Goal: Communication & Community: Answer question/provide support

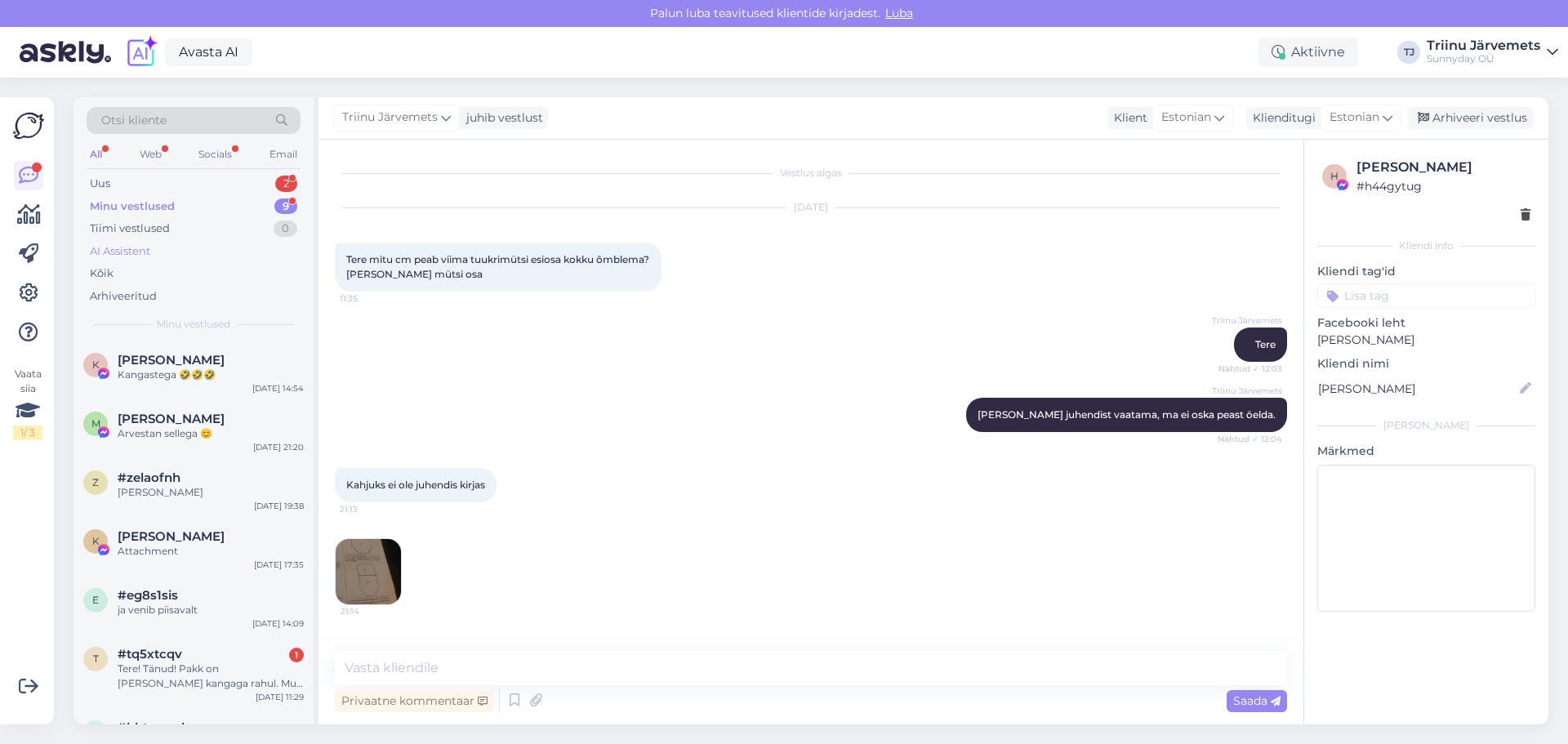
scroll to position [1178, 0]
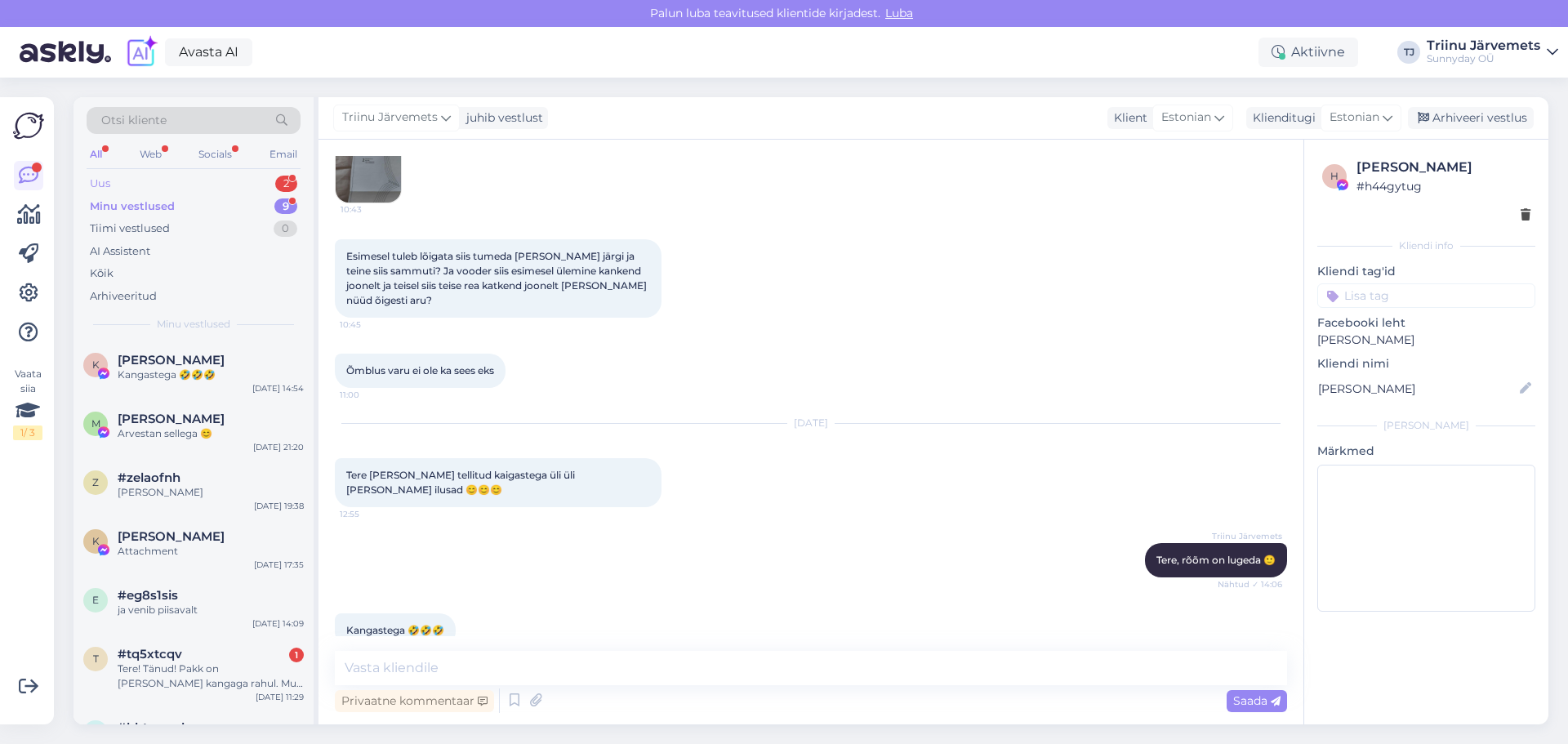
click at [114, 185] on div "Uus 2" at bounding box center [194, 184] width 214 height 23
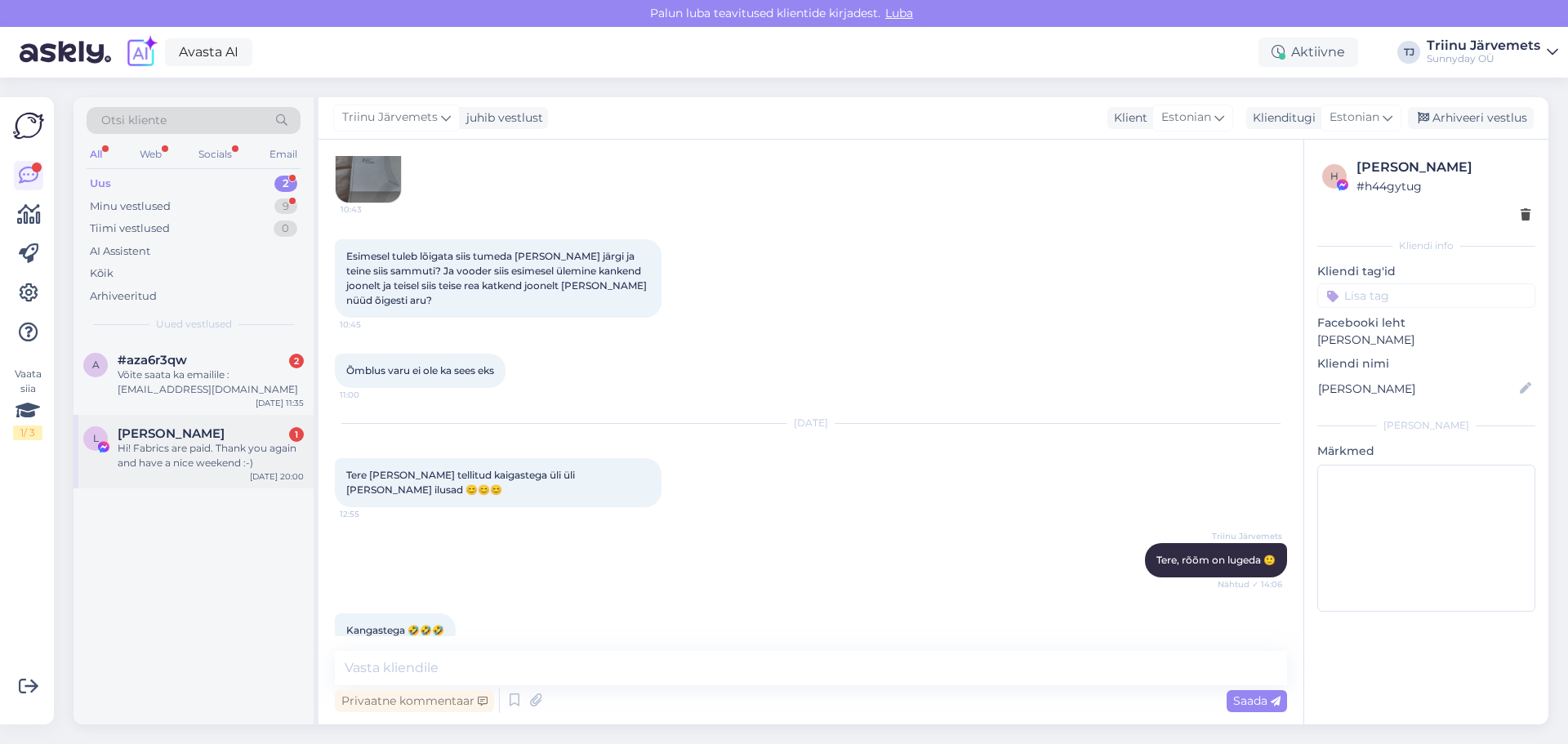
click at [228, 459] on div "Hi! Fabrics are paid. Thank you again and have a nice weekend :-)" at bounding box center [210, 456] width 186 height 30
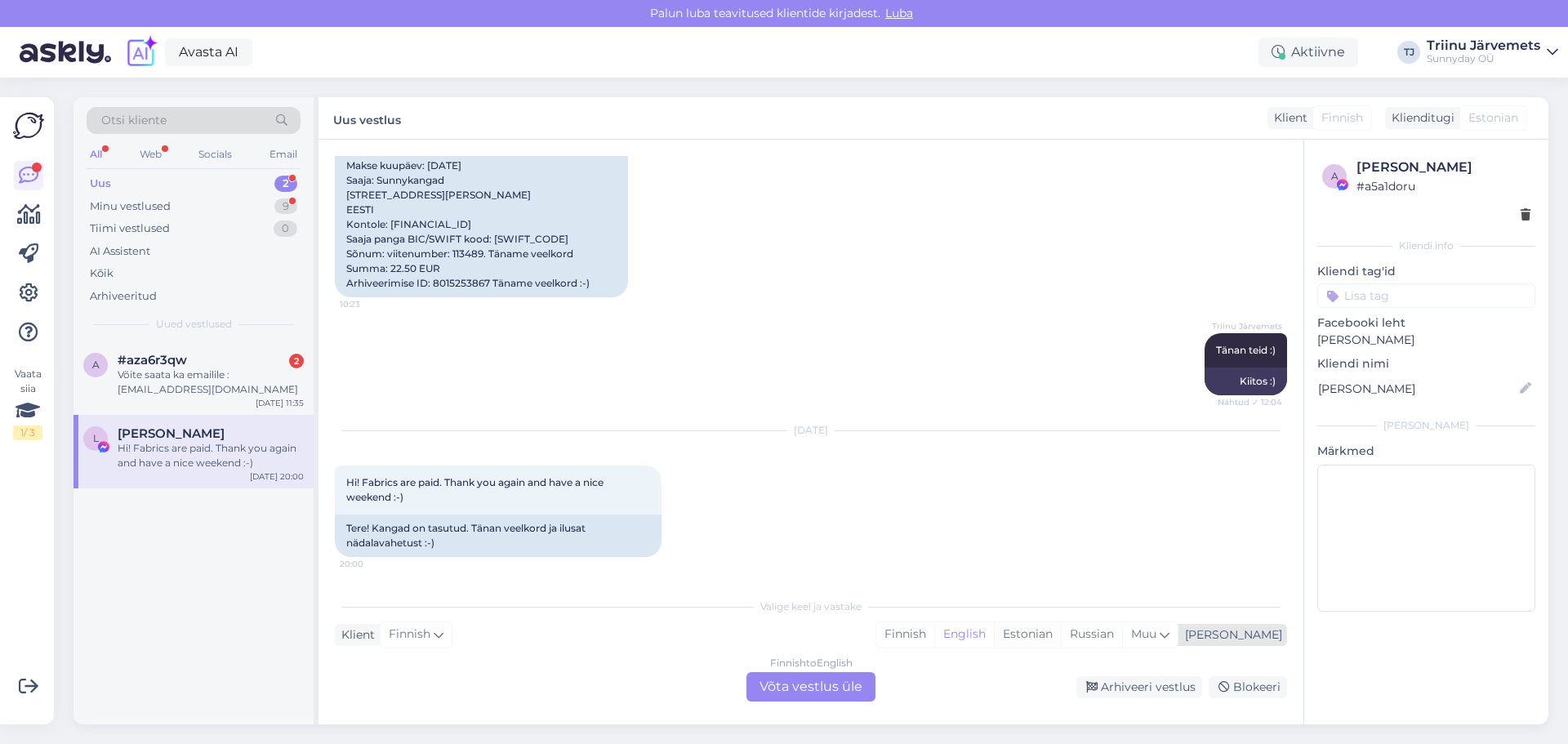
click at [1061, 637] on div "Estonian" at bounding box center [1028, 635] width 67 height 25
click at [819, 692] on div "Finnish to Estonian Võta vestlus üle" at bounding box center [810, 687] width 129 height 30
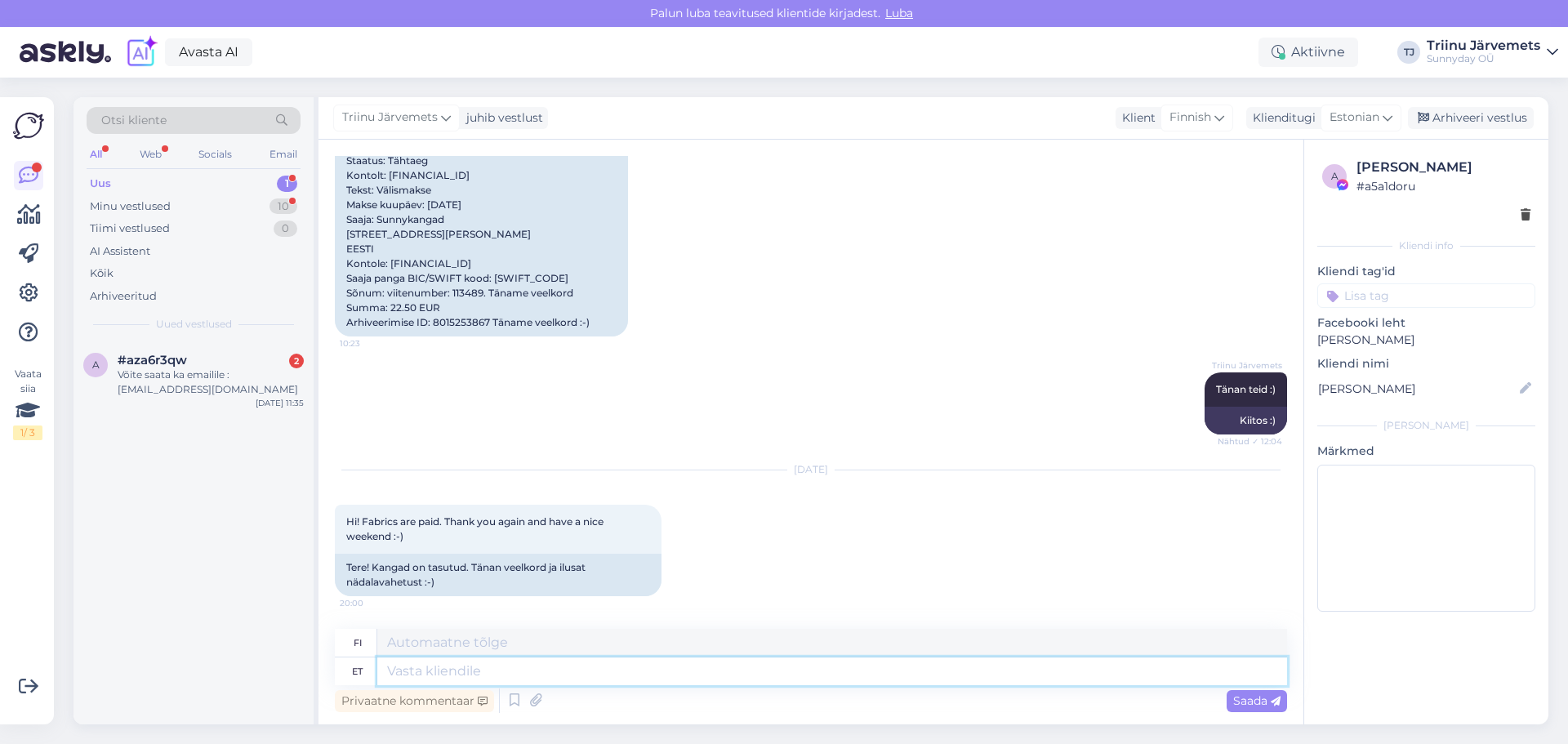
click at [495, 680] on textarea at bounding box center [832, 672] width 909 height 28
type textarea "T"
type textarea "Tänan"
type textarea "Kiitos"
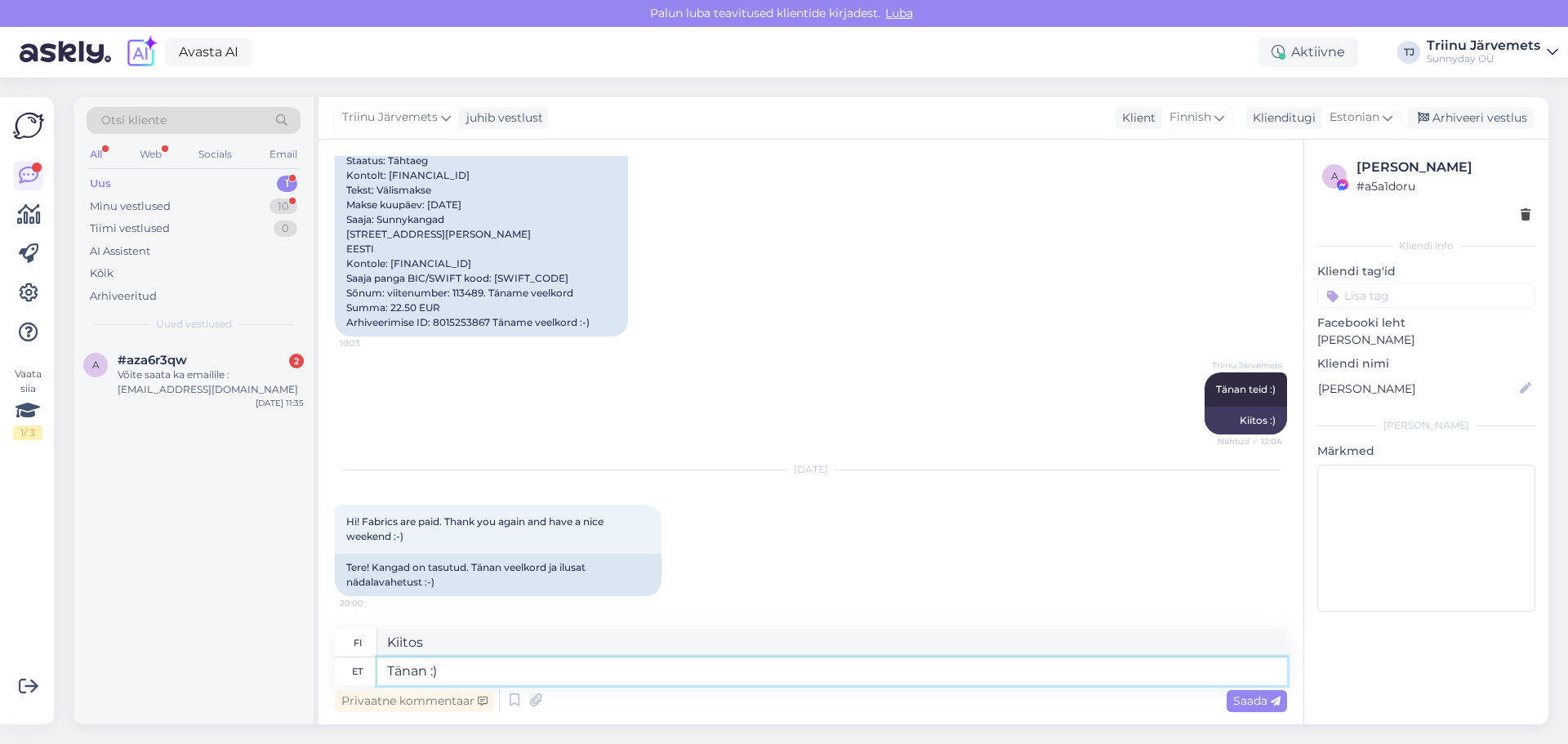
type textarea "Tänan :)"
type textarea "Kiitos :)"
type textarea "Tänan :)"
click at [1233, 694] on span "Saada" at bounding box center [1257, 701] width 48 height 15
click at [141, 375] on div "Võite saata ka emailile : [EMAIL_ADDRESS][DOMAIN_NAME]" at bounding box center [210, 382] width 186 height 30
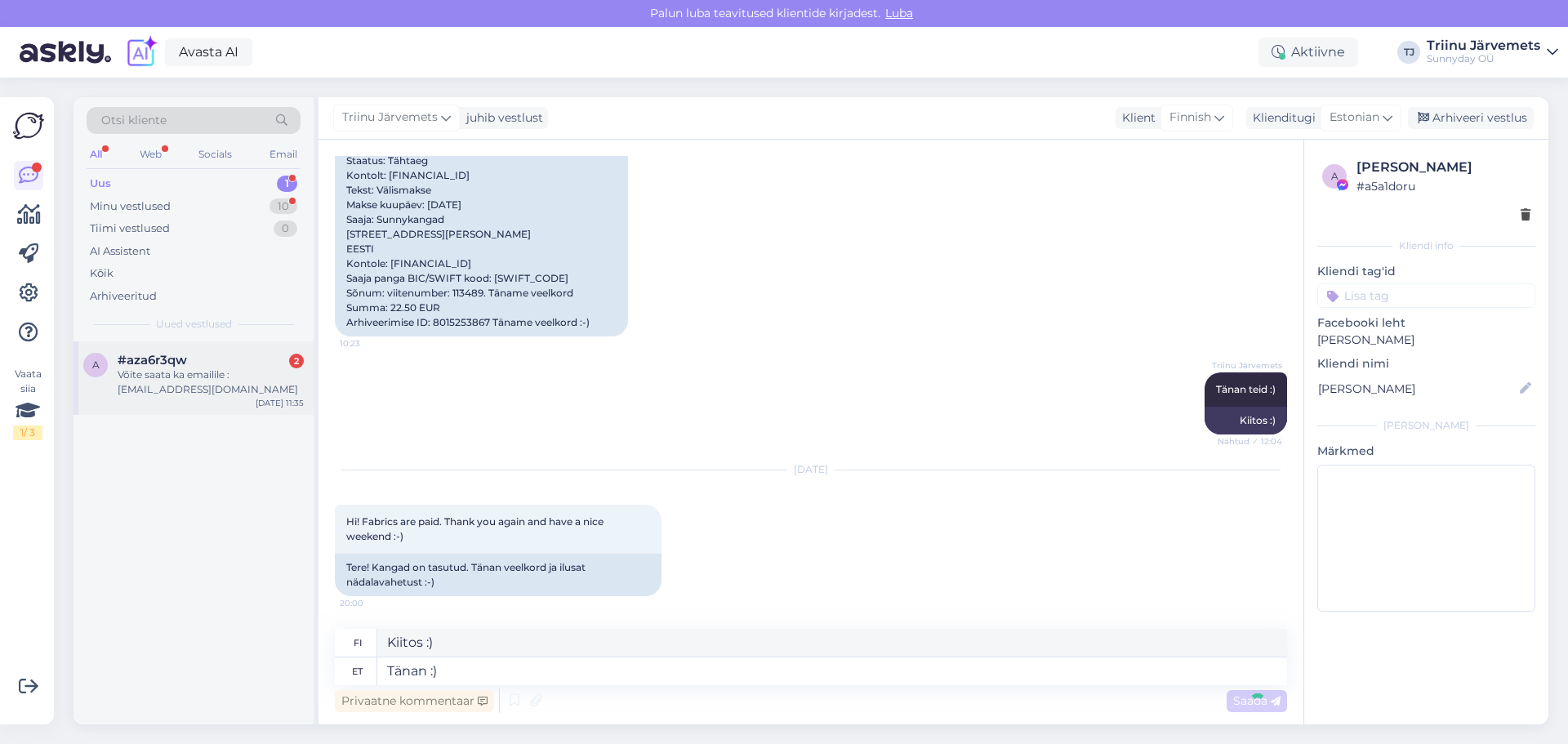
scroll to position [0, 0]
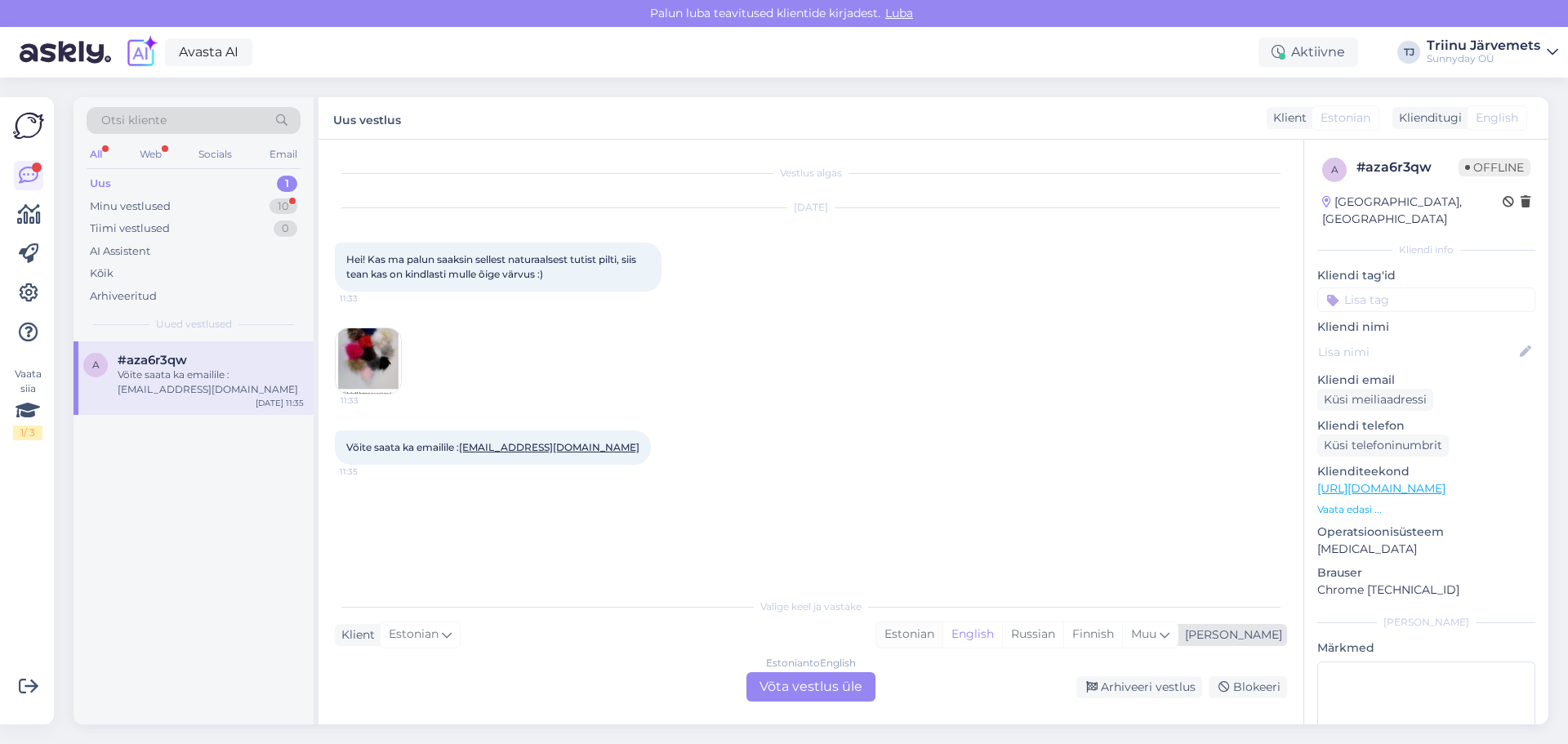
drag, startPoint x: 993, startPoint y: 633, endPoint x: 968, endPoint y: 652, distance: 31.4
click at [942, 633] on div "Estonian" at bounding box center [909, 635] width 66 height 25
click at [845, 684] on div "Estonian to Estonian Võta vestlus üle" at bounding box center [810, 687] width 129 height 30
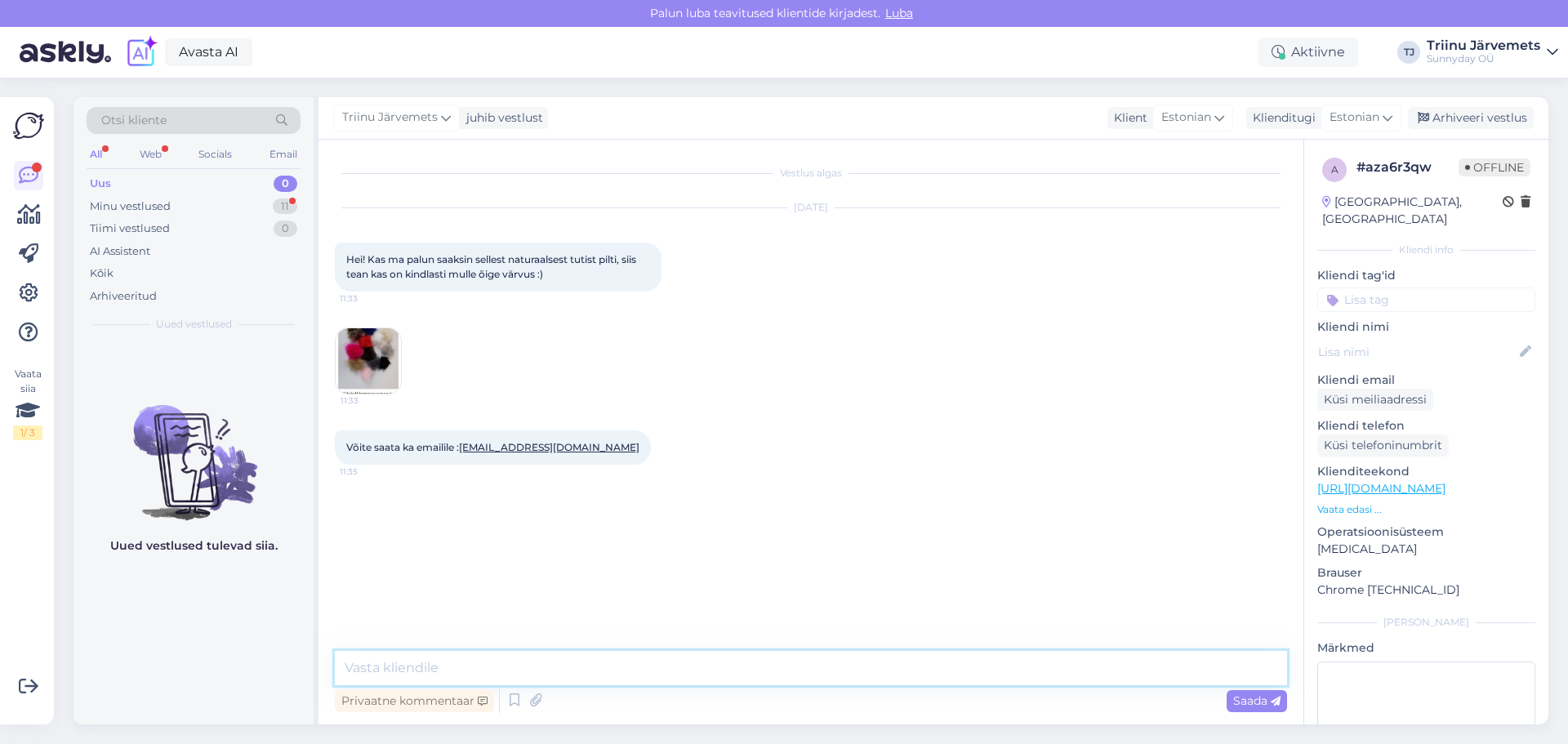
click at [471, 671] on textarea at bounding box center [810, 669] width 952 height 34
type textarea "tere"
type textarea "toon on sama, mis suurel :"
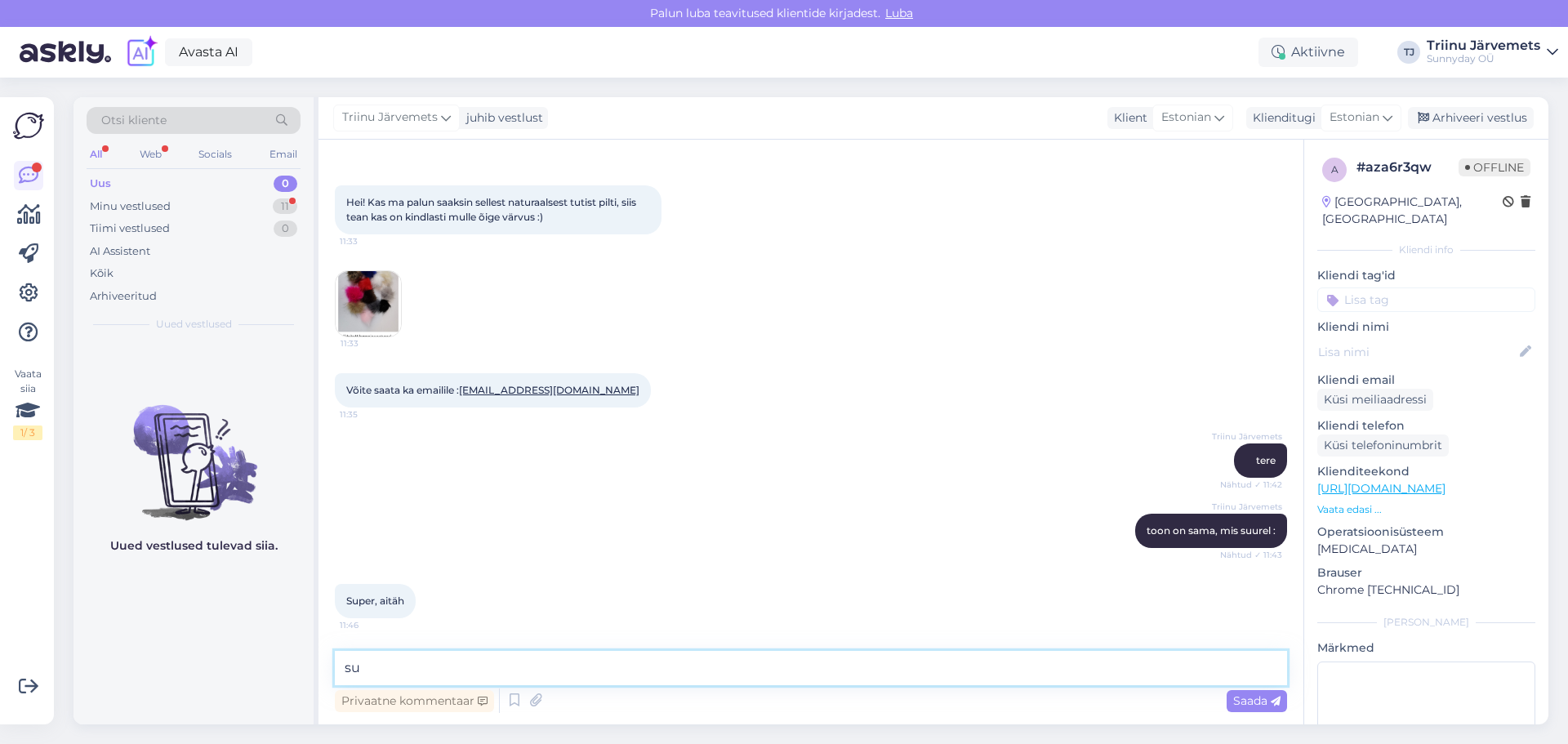
type textarea "s"
click at [544, 697] on icon at bounding box center [536, 701] width 23 height 25
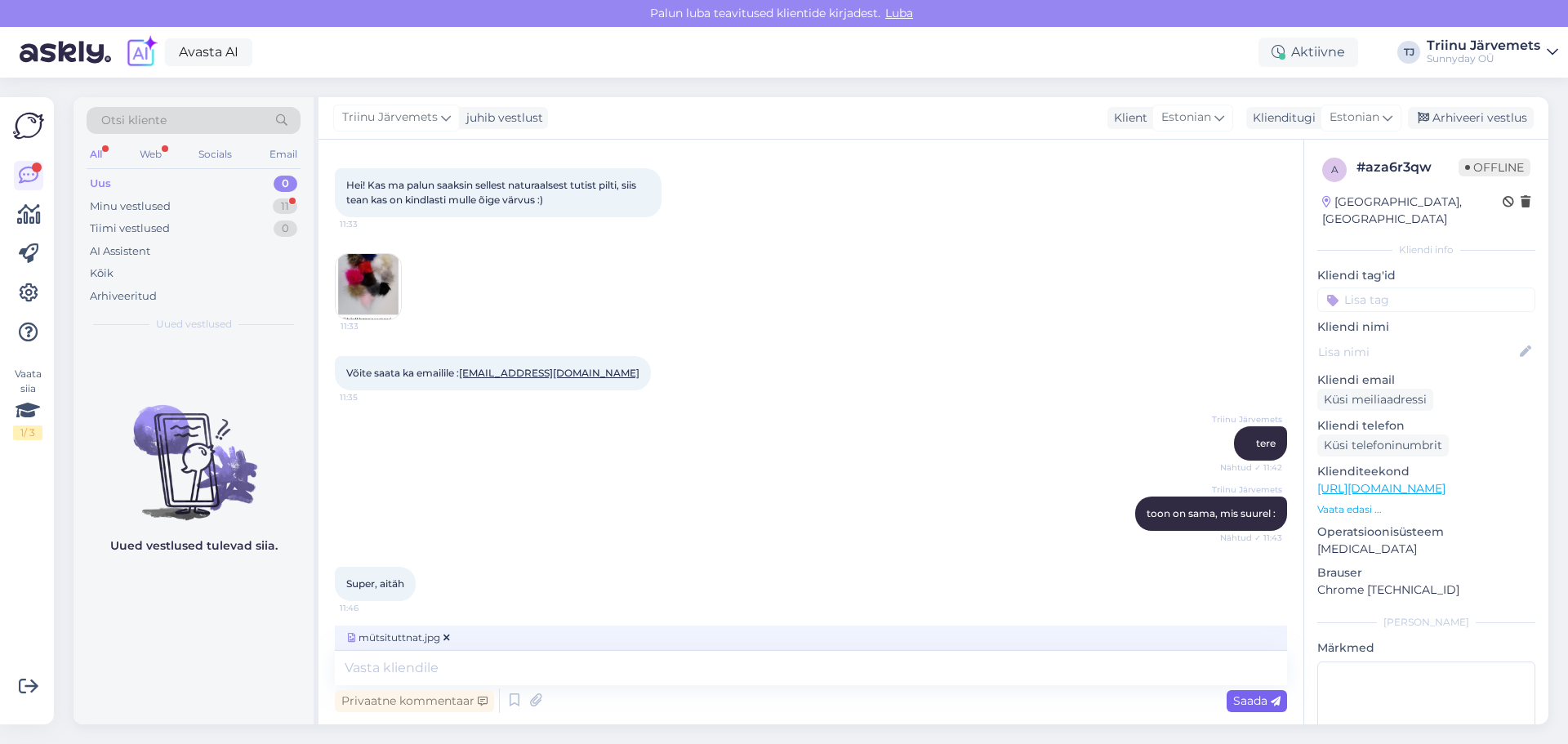
click at [1240, 703] on span "Saada" at bounding box center [1257, 701] width 48 height 15
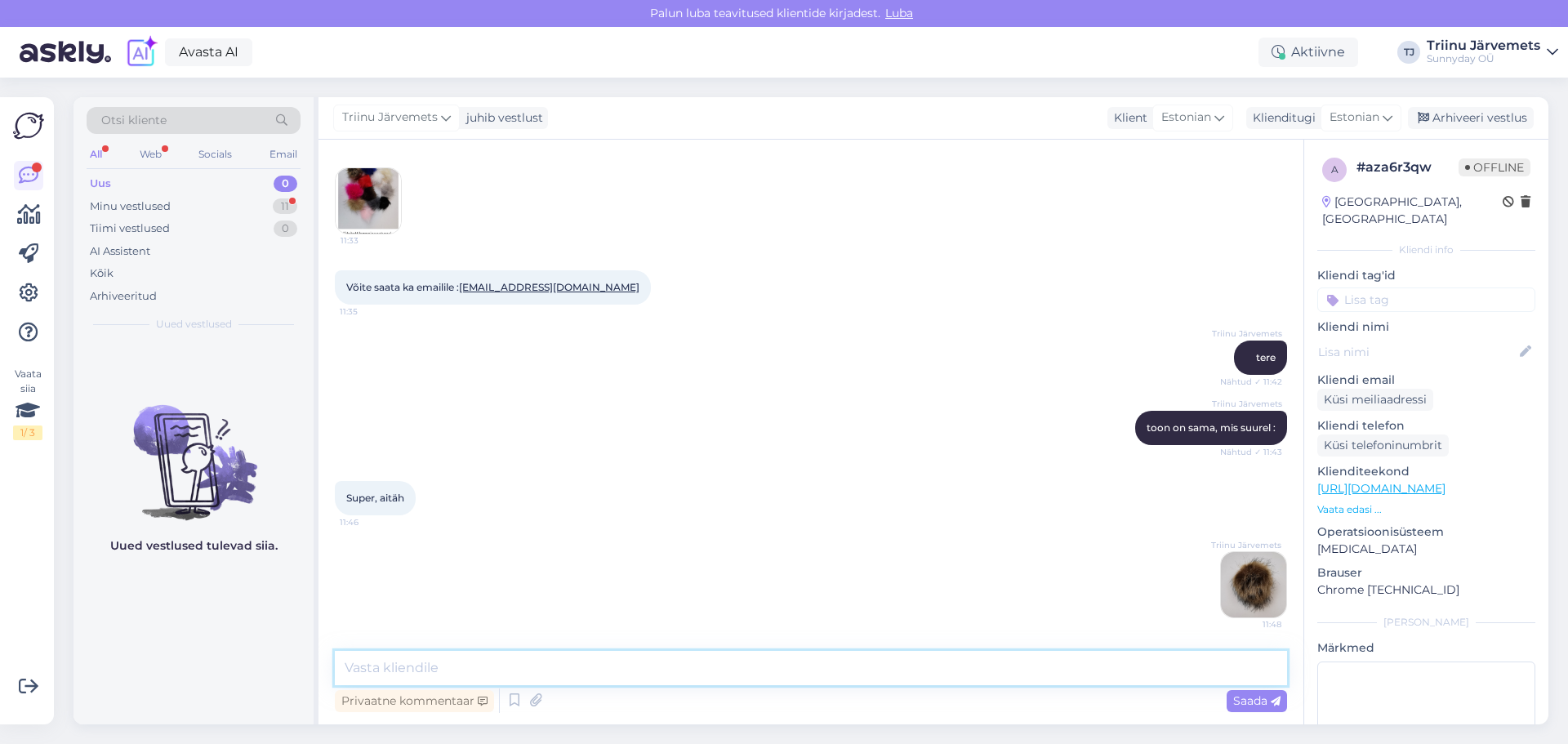
click at [621, 671] on textarea at bounding box center [810, 669] width 952 height 34
type textarea "otsisin pilti :D"
